Goal: Transaction & Acquisition: Purchase product/service

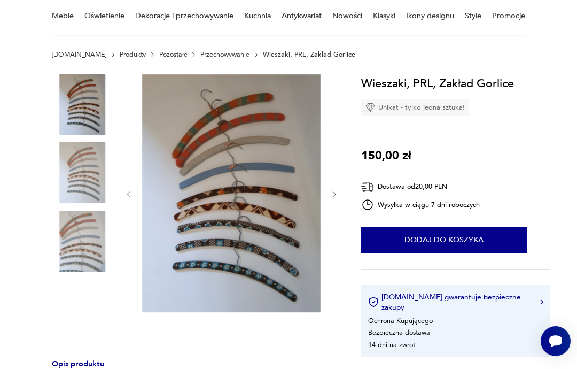
scroll to position [94, 0]
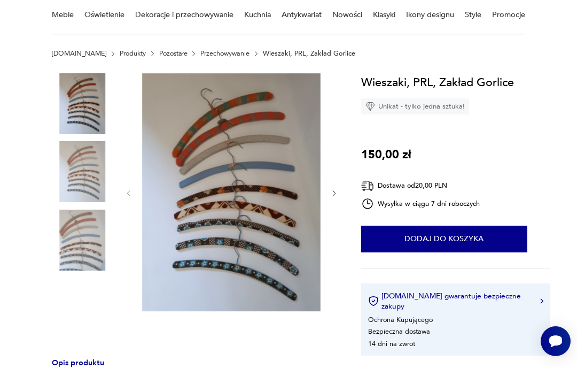
click at [90, 239] on img at bounding box center [82, 240] width 61 height 61
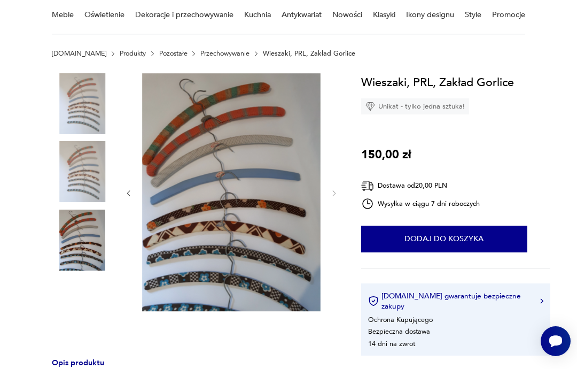
click at [93, 171] on img at bounding box center [82, 171] width 61 height 61
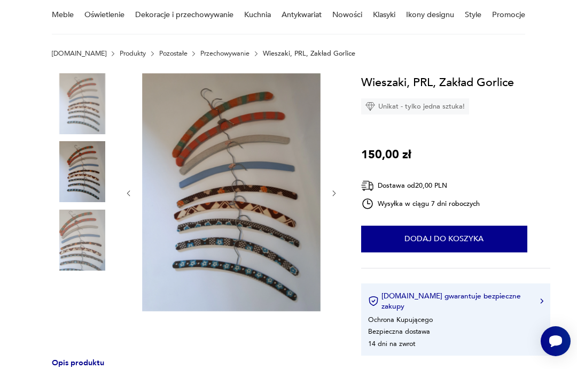
click at [100, 113] on img at bounding box center [82, 103] width 61 height 61
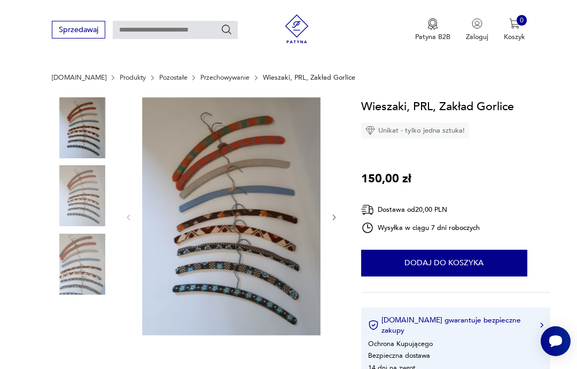
scroll to position [0, 0]
